Goal: Information Seeking & Learning: Learn about a topic

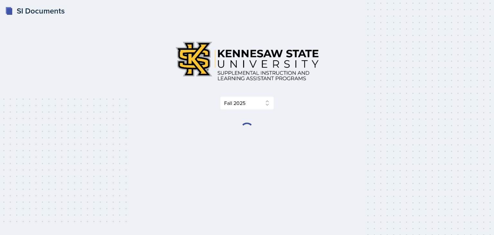
select select "2bed604d-1099-4043-b1bc-2365e8740244"
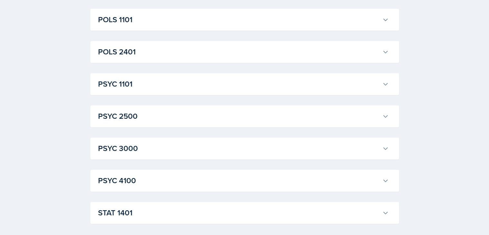
scroll to position [886, 0]
click at [165, 85] on h3 "PSYC 1101" at bounding box center [239, 84] width 282 height 12
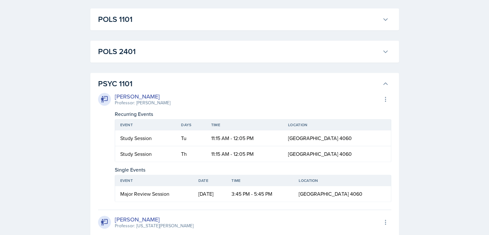
click at [166, 86] on h3 "PSYC 1101" at bounding box center [239, 84] width 282 height 12
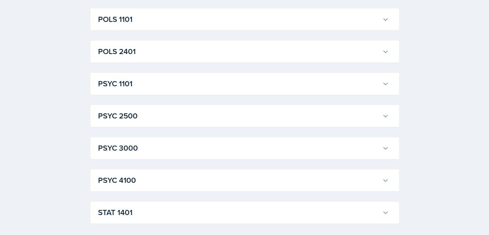
click at [176, 116] on h3 "PSYC 2500" at bounding box center [239, 116] width 282 height 12
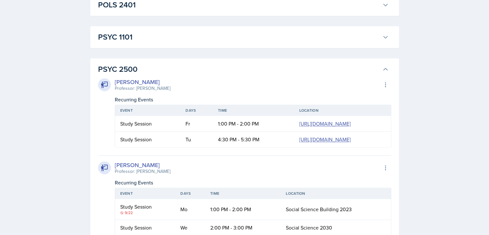
scroll to position [933, 0]
click at [167, 68] on h3 "PSYC 2500" at bounding box center [239, 70] width 282 height 12
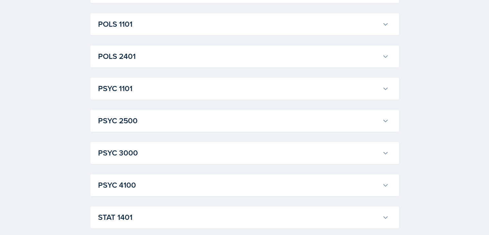
scroll to position [883, 0]
click at [110, 90] on h3 "PSYC 1101" at bounding box center [239, 88] width 282 height 12
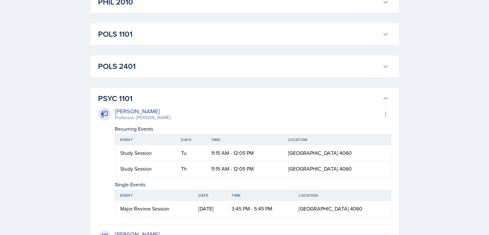
scroll to position [871, 0]
drag, startPoint x: 143, startPoint y: 97, endPoint x: 90, endPoint y: 92, distance: 52.7
click at [142, 100] on h3 "PSYC 1101" at bounding box center [239, 99] width 282 height 12
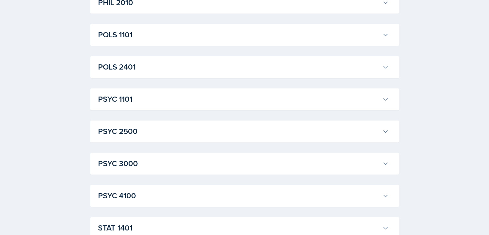
click at [129, 167] on h3 "PSYC 3000" at bounding box center [239, 164] width 282 height 12
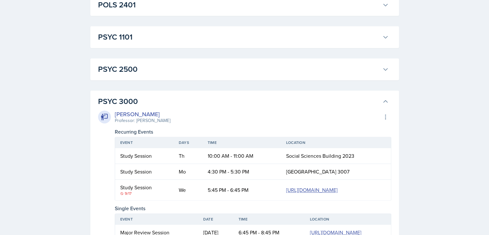
scroll to position [972, 0]
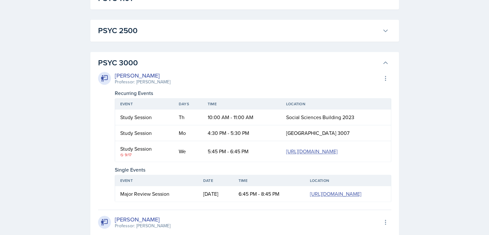
click at [115, 56] on button "PSYC 3000" at bounding box center [243, 63] width 293 height 14
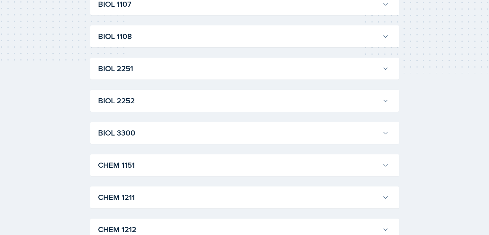
scroll to position [6, 0]
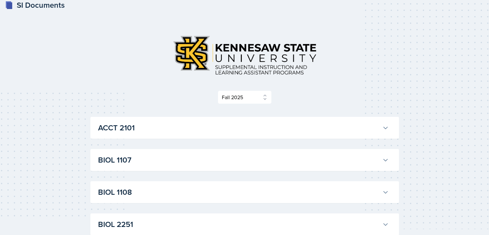
click at [122, 125] on h3 "ACCT 2101" at bounding box center [239, 128] width 282 height 12
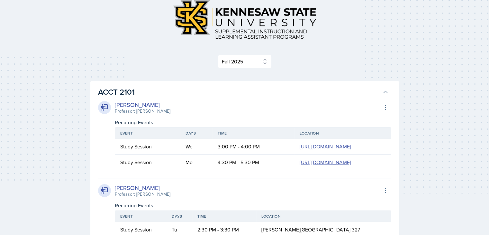
scroll to position [41, 0]
